Goal: Find specific page/section: Find specific page/section

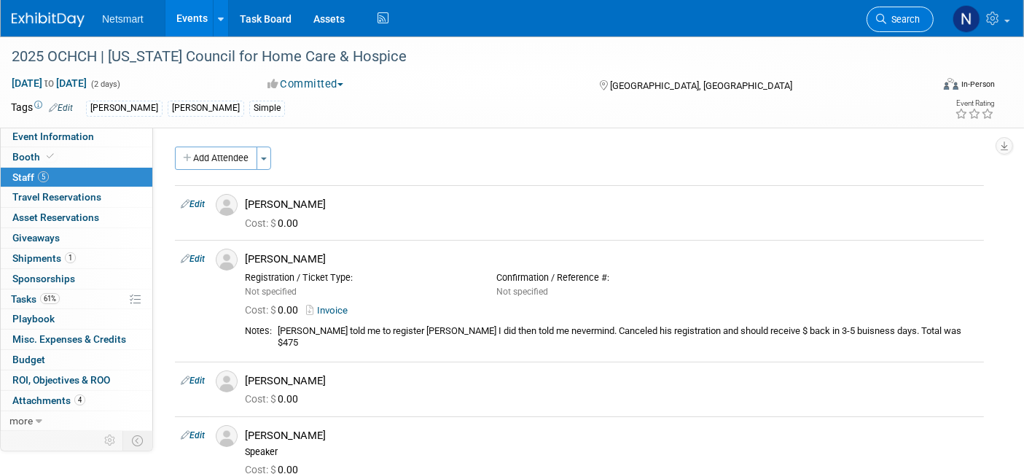
click at [924, 23] on link "Search" at bounding box center [899, 19] width 67 height 25
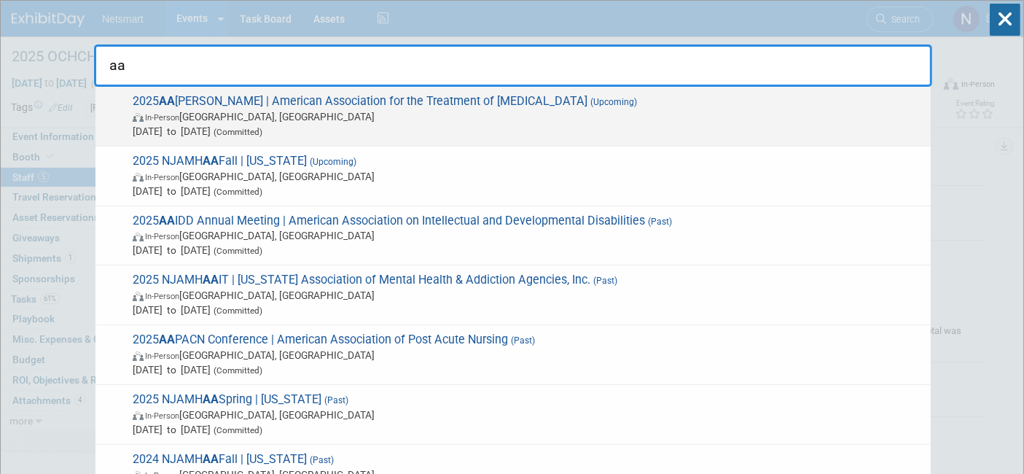
type input "aa"
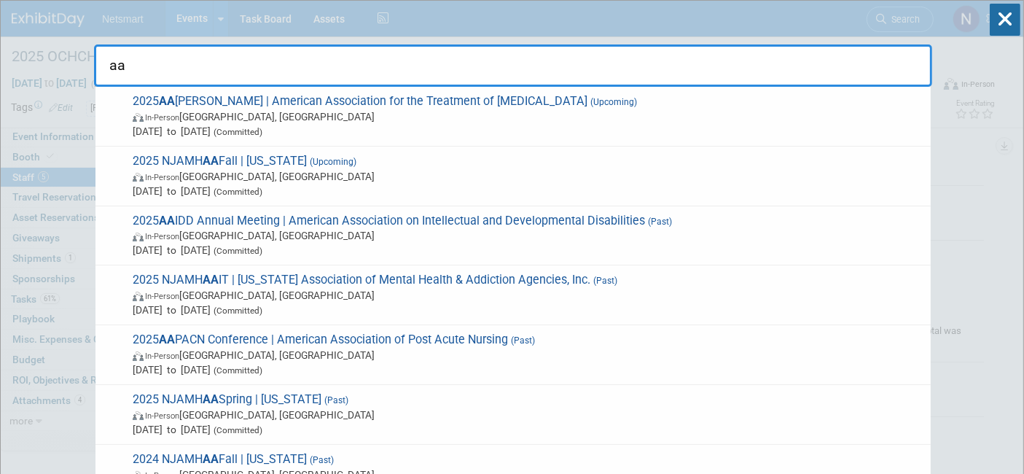
click at [243, 132] on span "[DATE] to [DATE] (Committed)" at bounding box center [528, 131] width 790 height 15
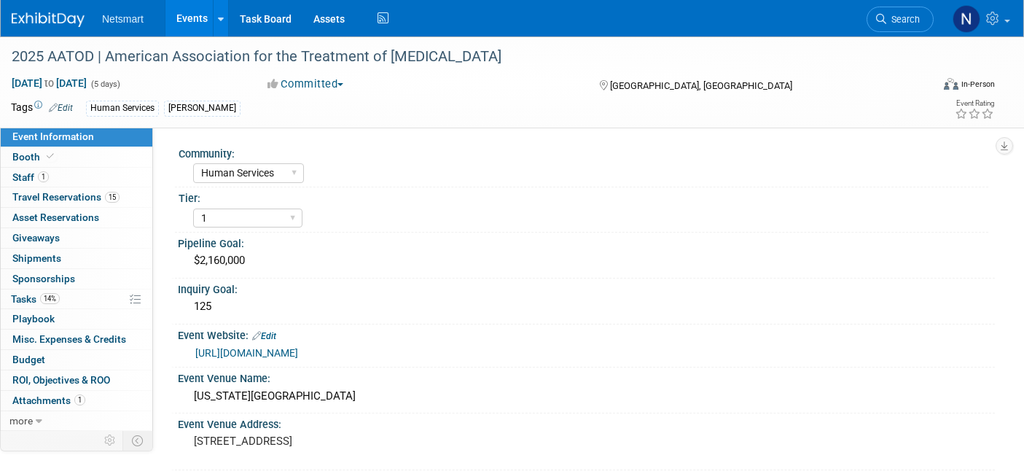
select select "Human Services"
select select "1"
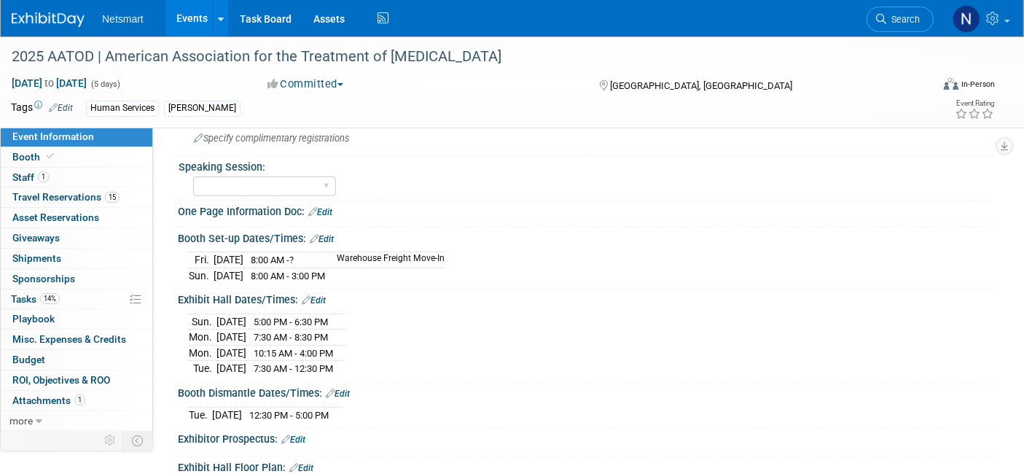
scroll to position [404, 0]
